Goal: Transaction & Acquisition: Obtain resource

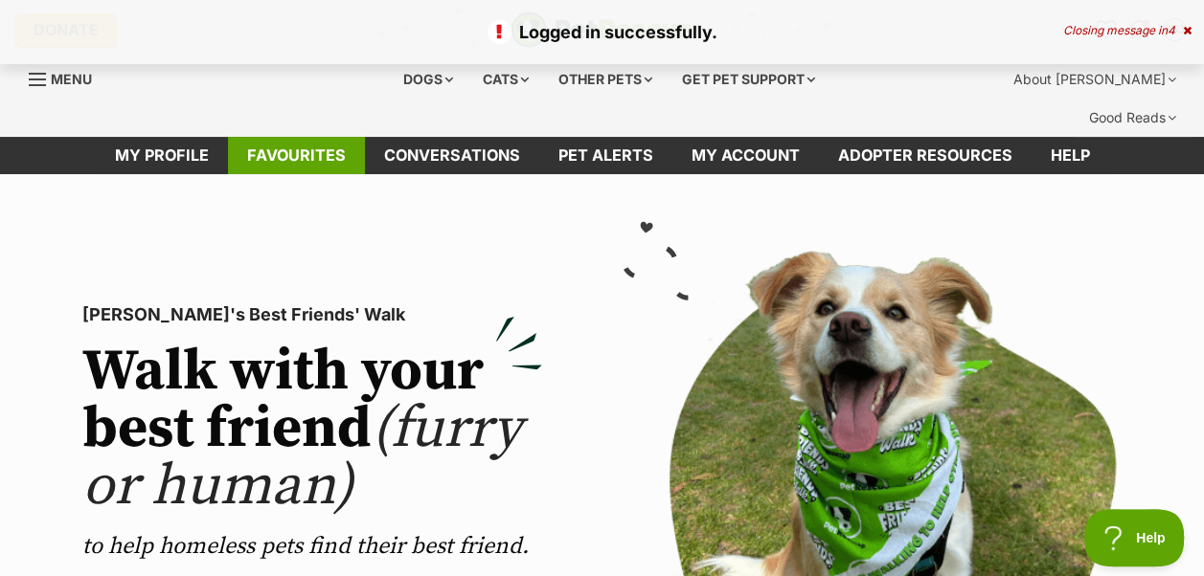
click at [306, 137] on link "Favourites" at bounding box center [296, 155] width 137 height 37
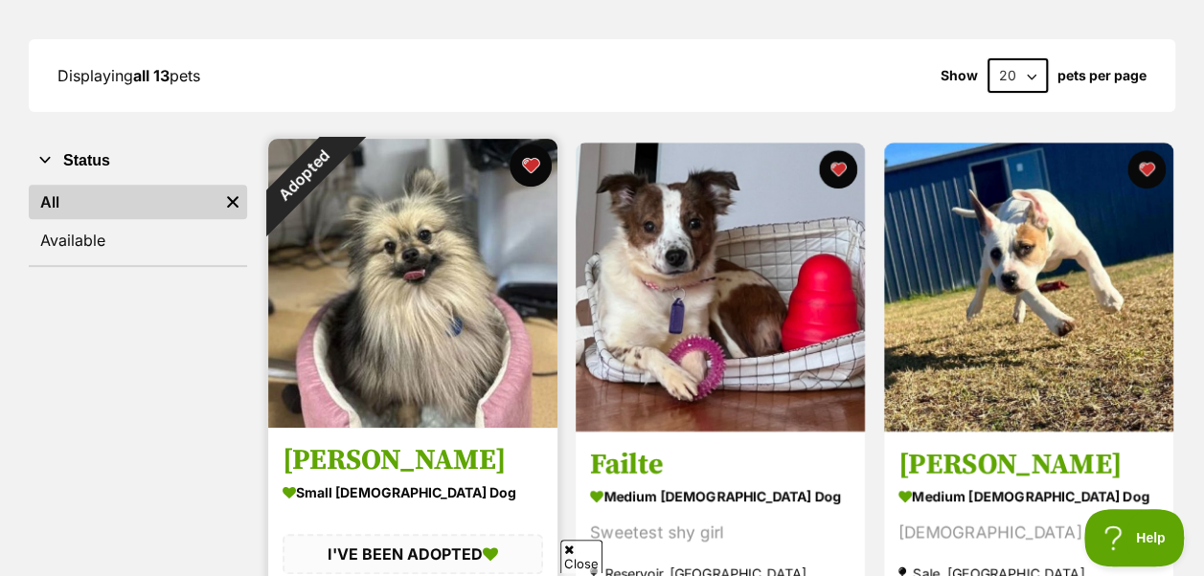
click at [528, 145] on button "favourite" at bounding box center [530, 166] width 42 height 42
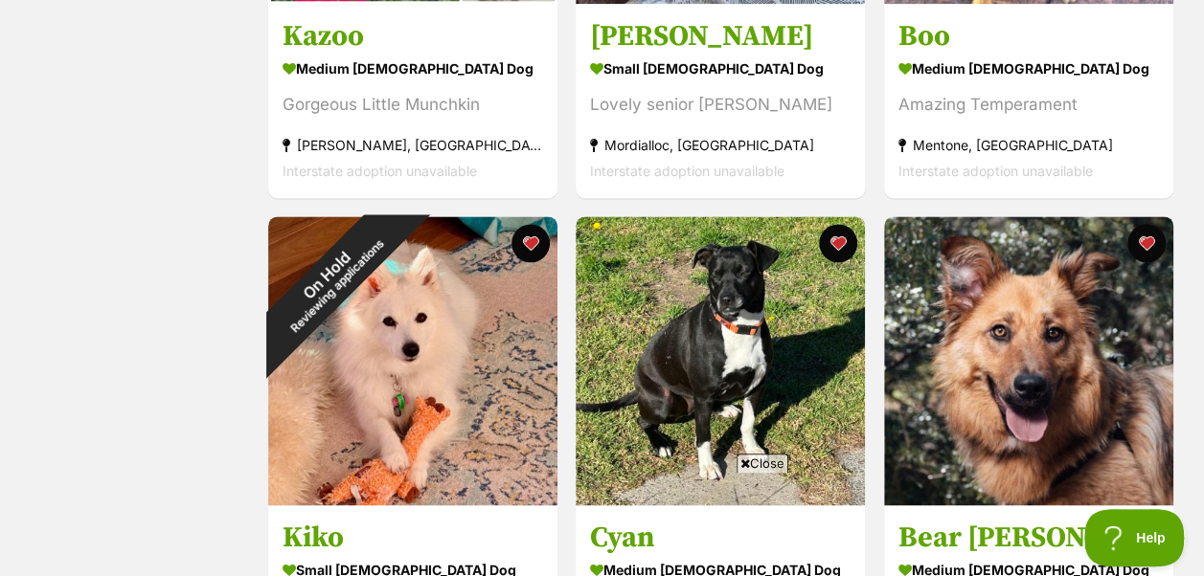
scroll to position [1245, 0]
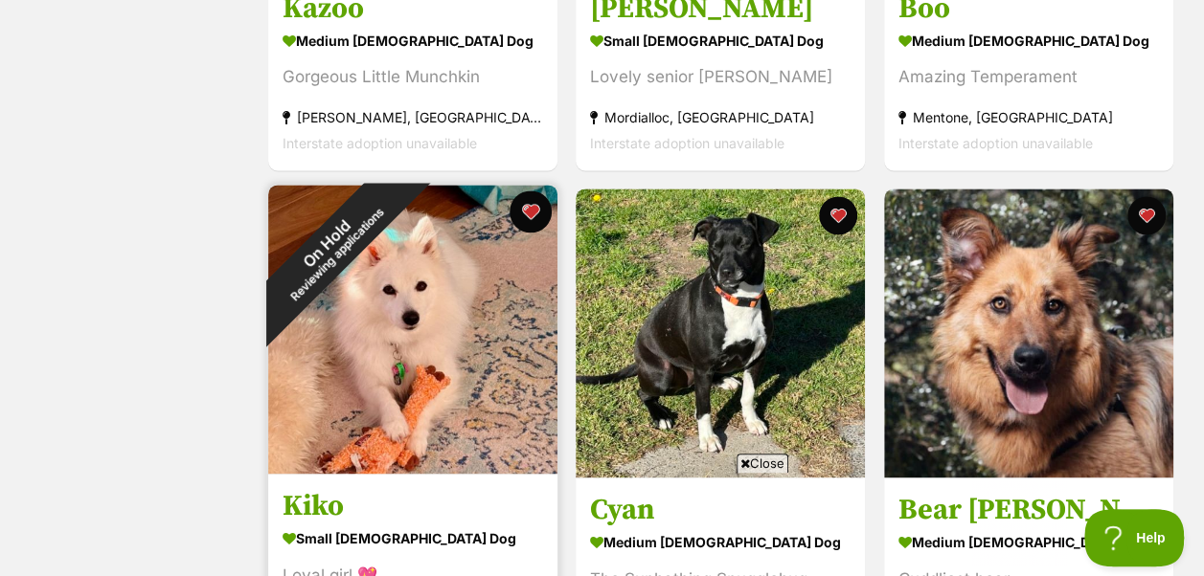
click at [535, 191] on button "favourite" at bounding box center [530, 212] width 42 height 42
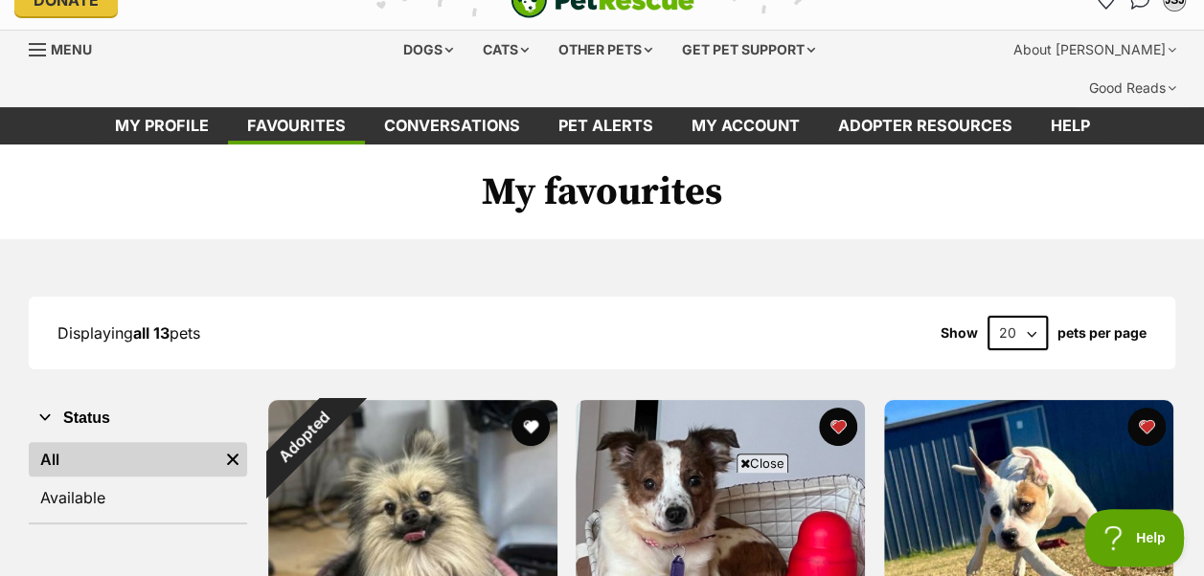
scroll to position [0, 0]
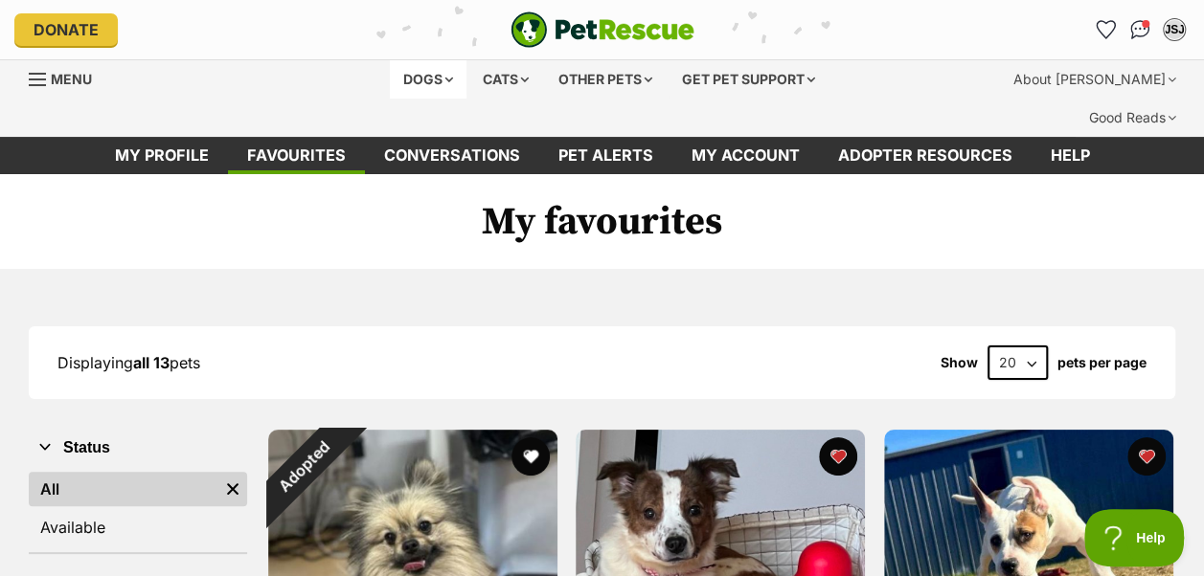
click at [438, 77] on div "Dogs" at bounding box center [428, 79] width 77 height 38
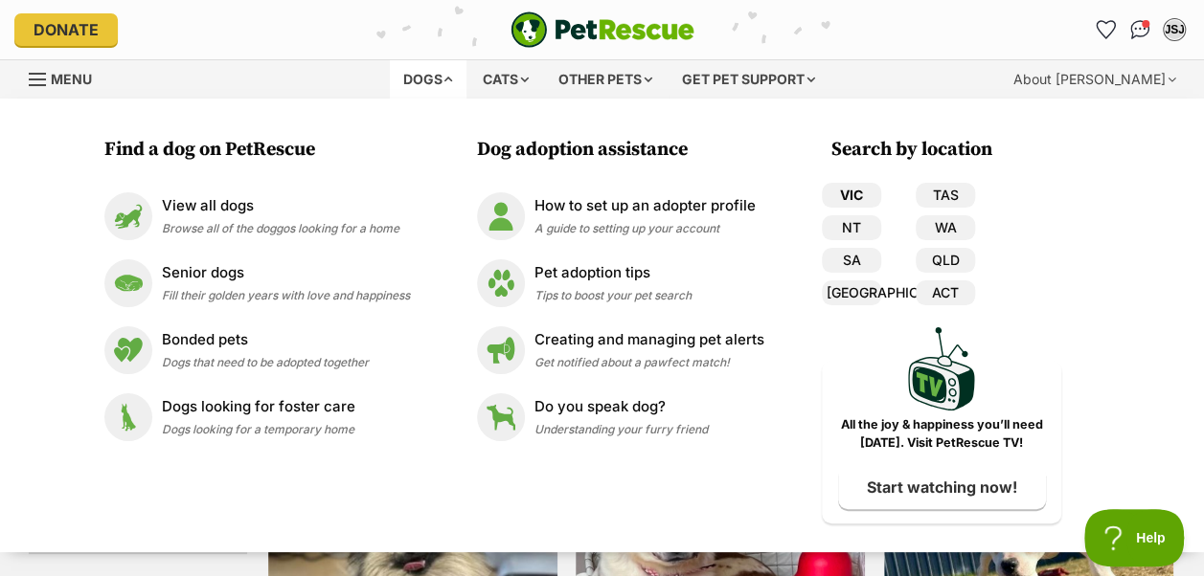
click at [852, 198] on link "VIC" at bounding box center [851, 195] width 59 height 25
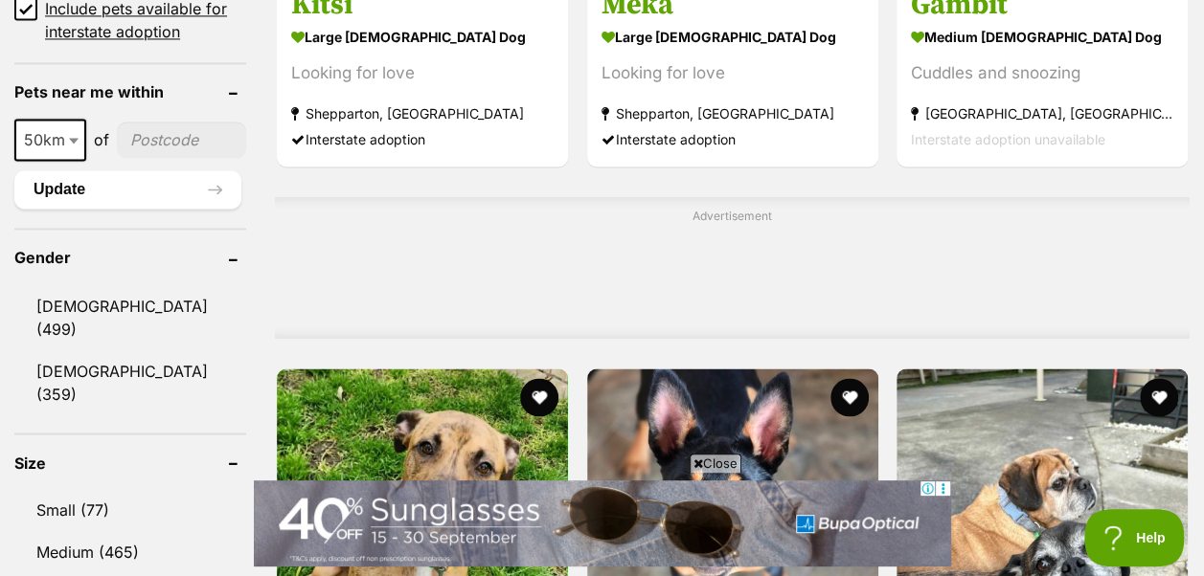
click at [722, 465] on span "Close" at bounding box center [715, 463] width 52 height 19
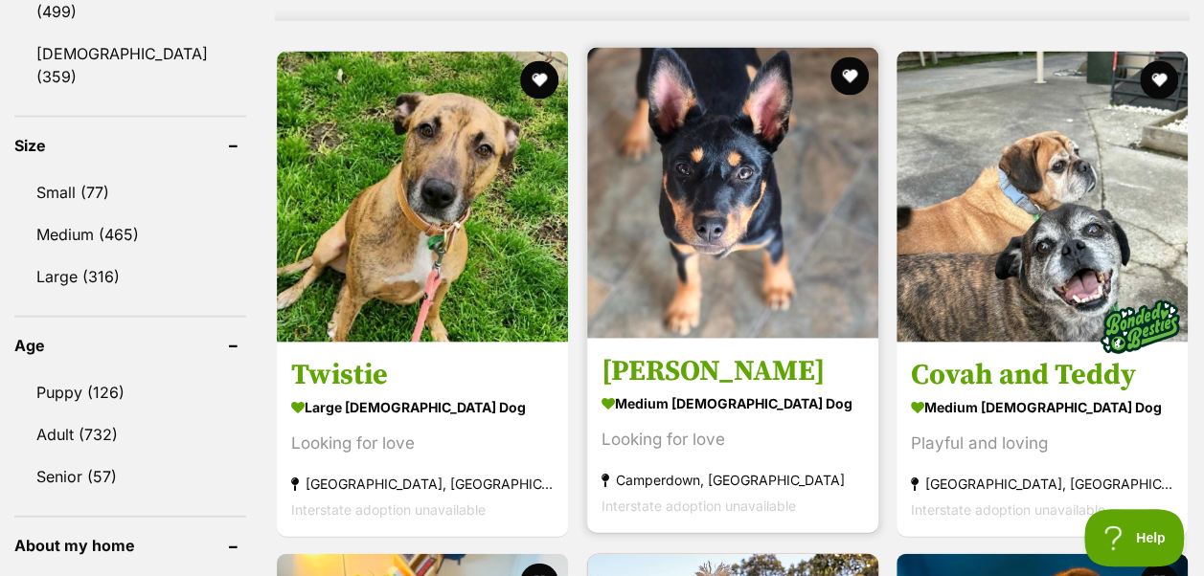
scroll to position [1819, 0]
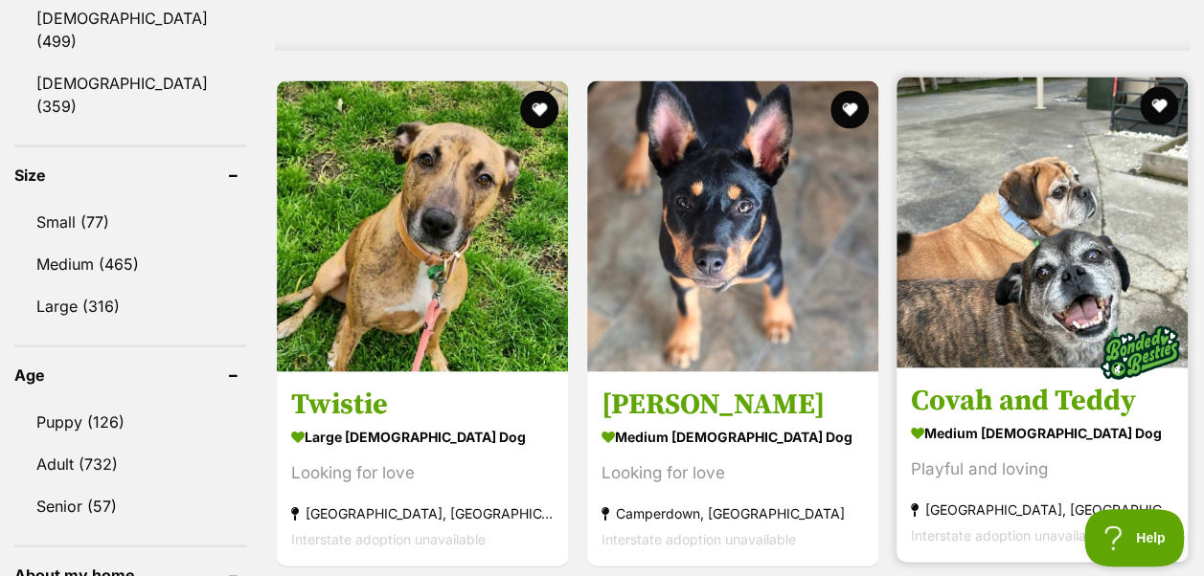
click at [1062, 191] on img at bounding box center [1041, 223] width 291 height 291
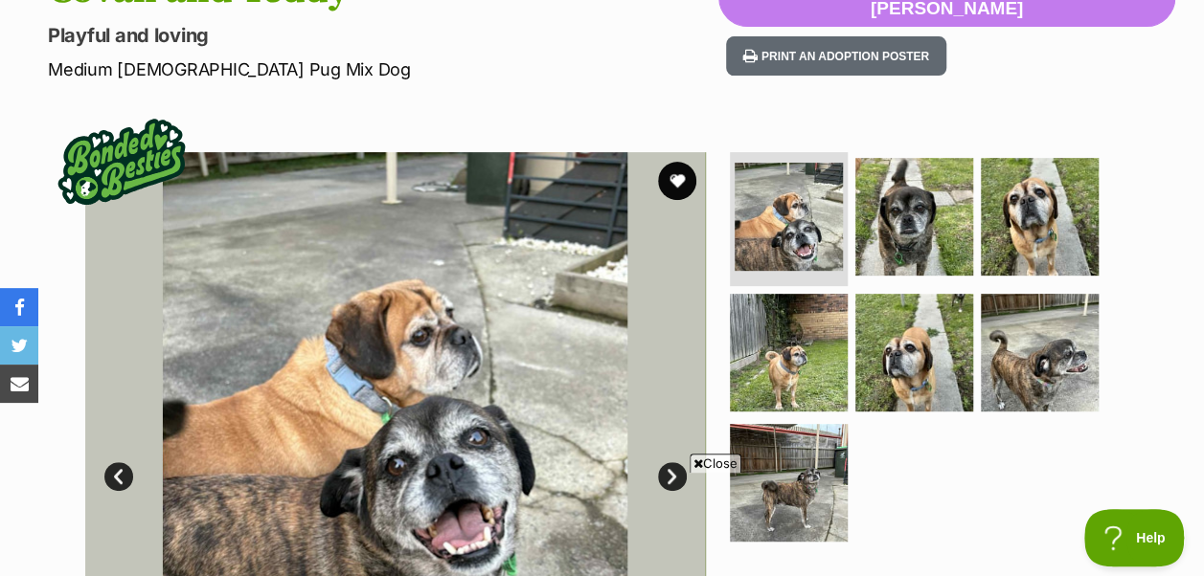
click at [727, 462] on span "Close" at bounding box center [715, 463] width 52 height 19
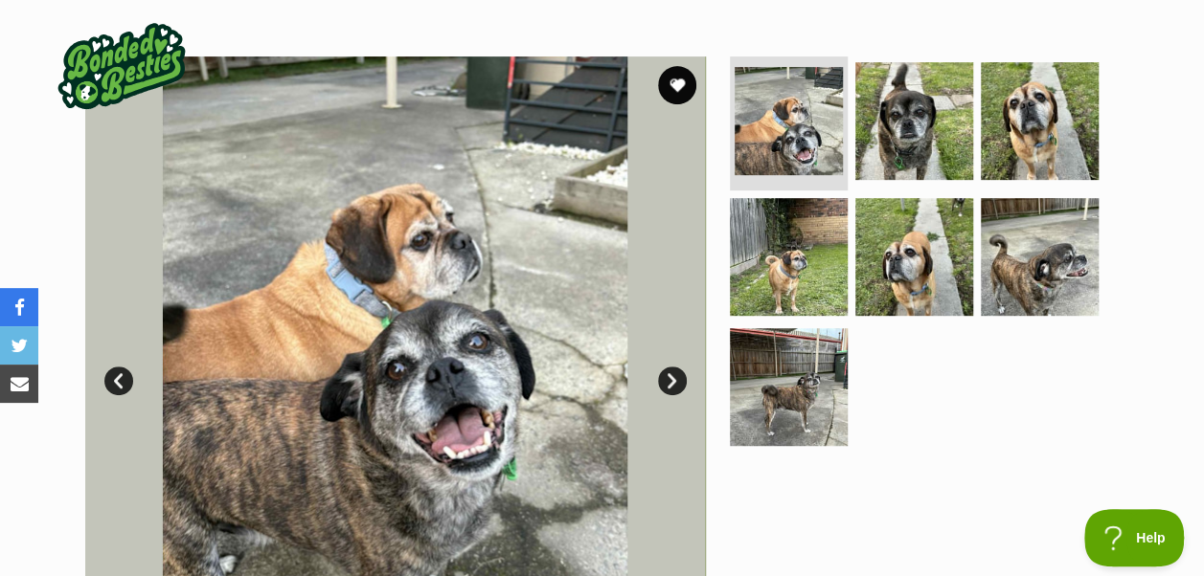
click at [670, 367] on link "Next" at bounding box center [672, 381] width 29 height 29
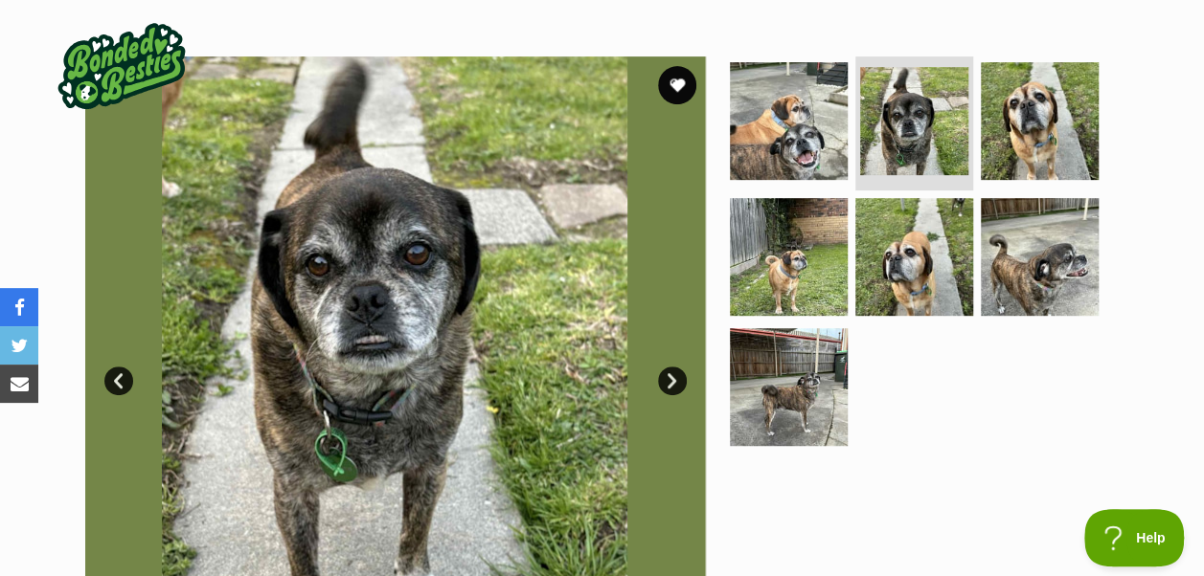
click at [670, 367] on link "Next" at bounding box center [672, 381] width 29 height 29
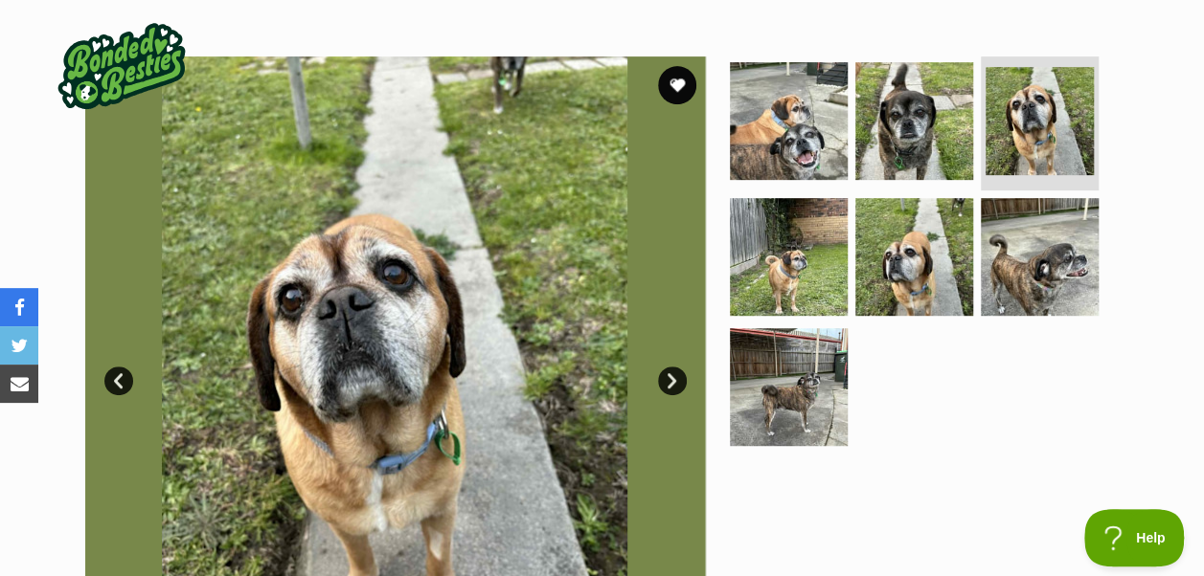
click at [670, 367] on link "Next" at bounding box center [672, 381] width 29 height 29
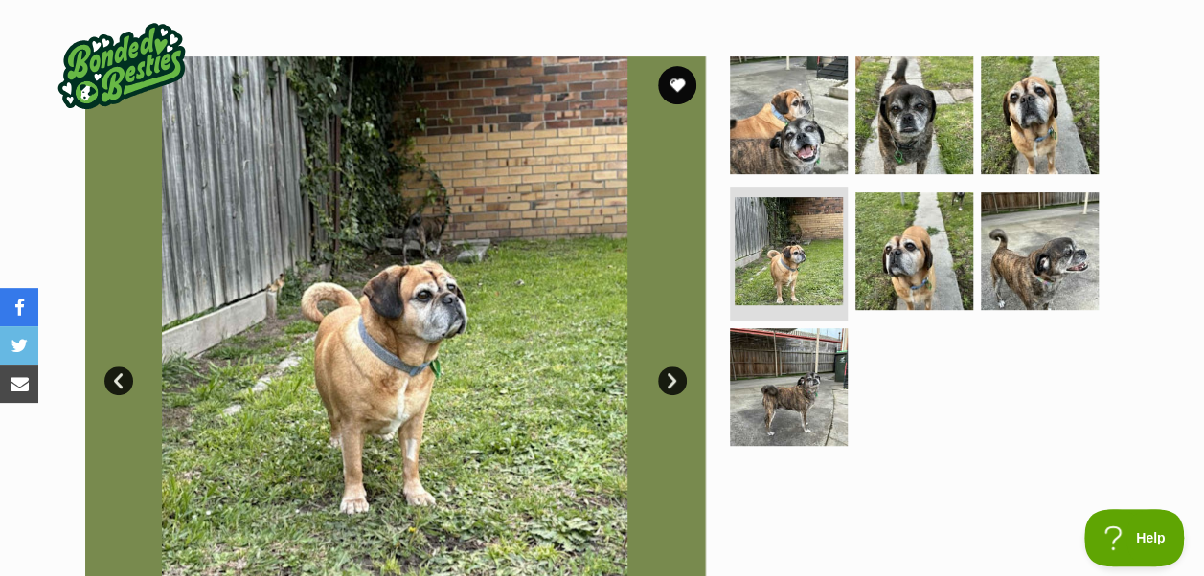
click at [670, 367] on link "Next" at bounding box center [672, 381] width 29 height 29
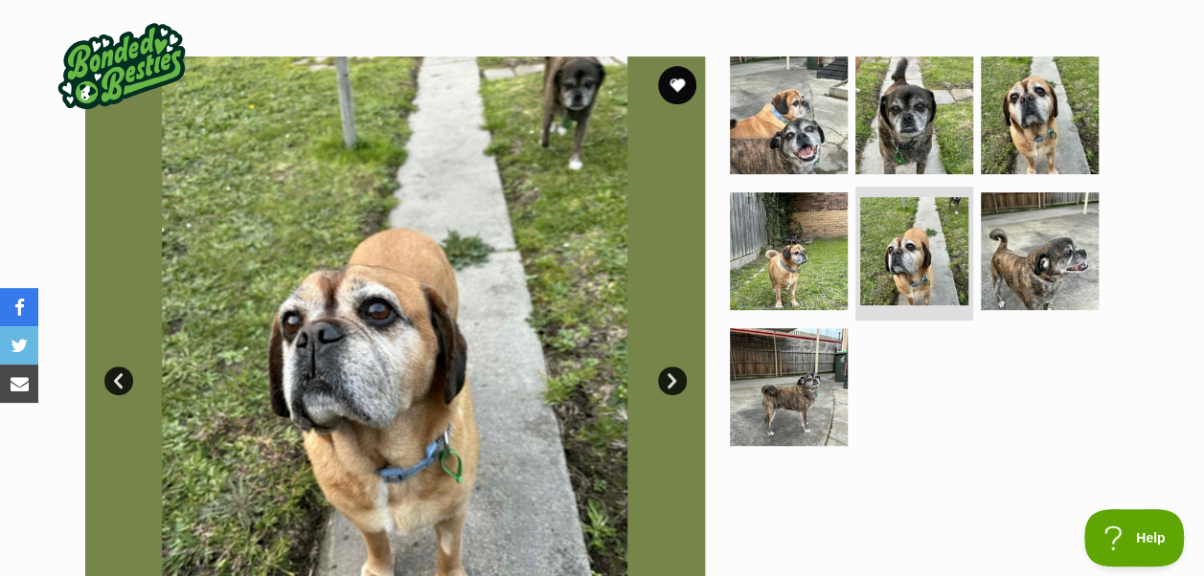
click at [670, 367] on link "Next" at bounding box center [672, 381] width 29 height 29
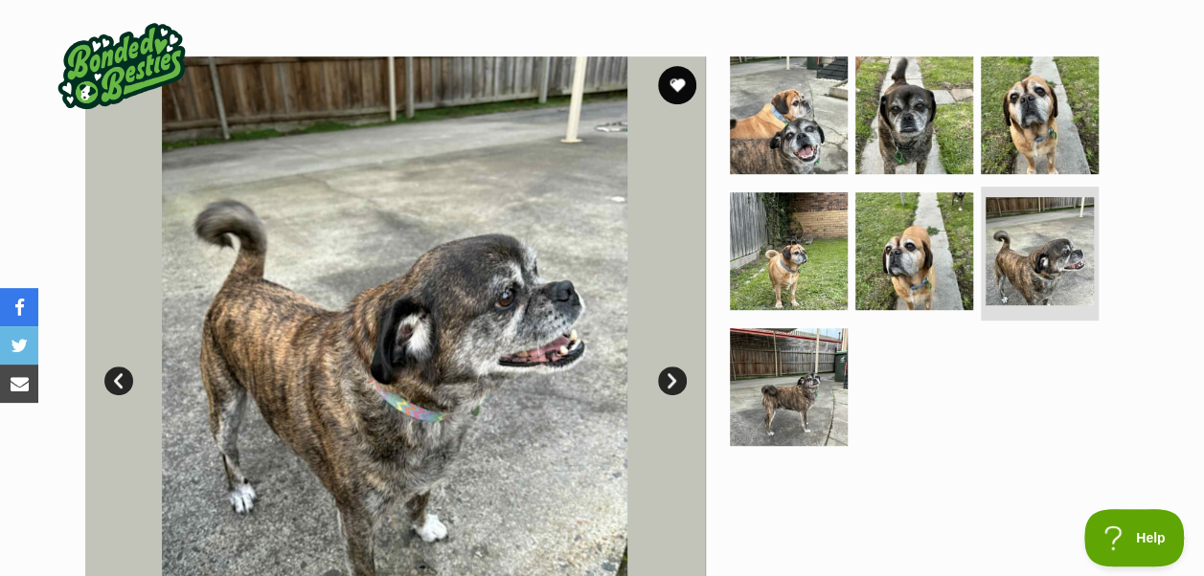
click at [670, 367] on link "Next" at bounding box center [672, 381] width 29 height 29
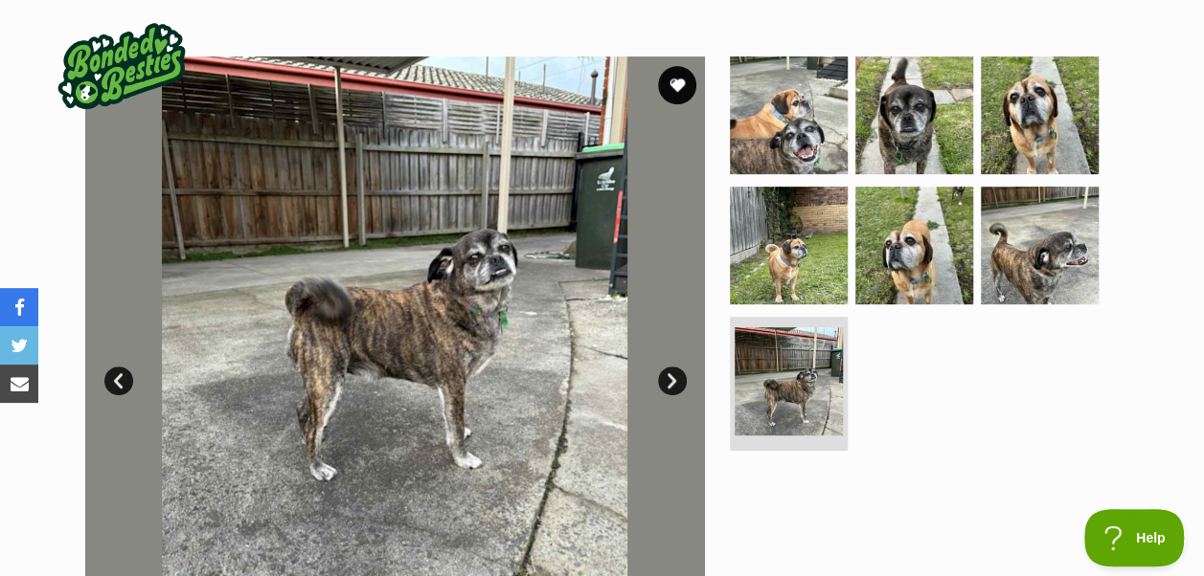
click at [670, 367] on link "Next" at bounding box center [672, 381] width 29 height 29
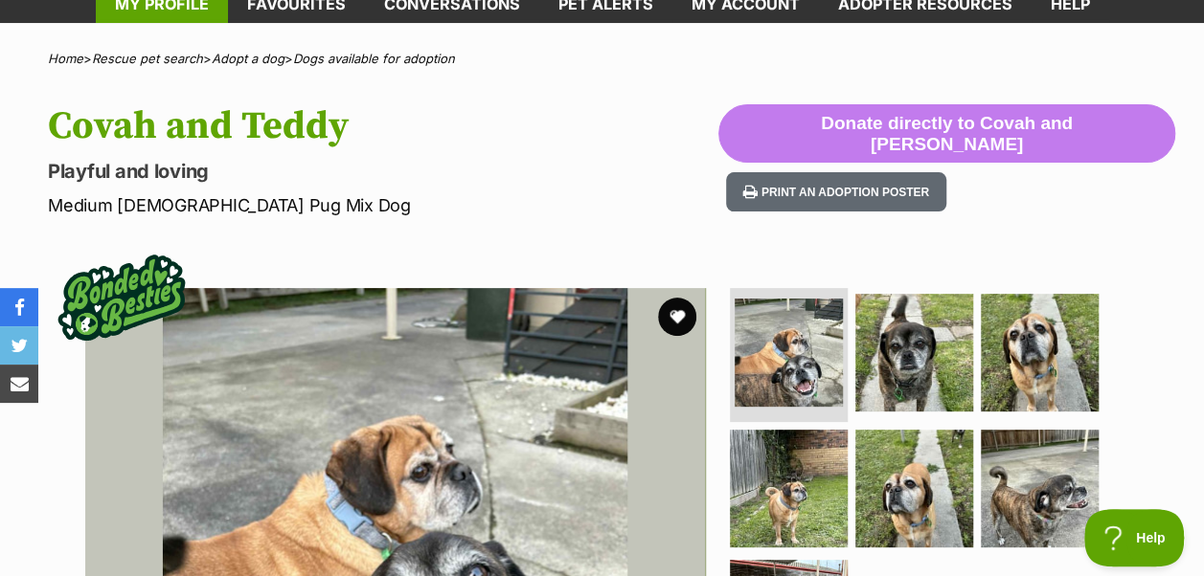
scroll to position [0, 0]
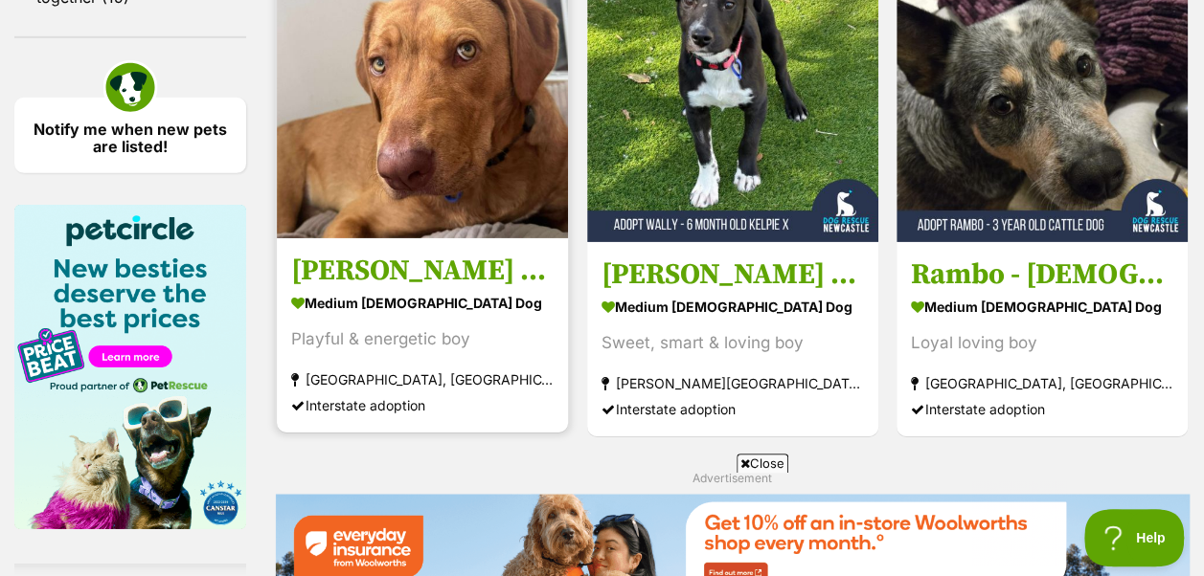
scroll to position [3255, 0]
